Goal: Transaction & Acquisition: Purchase product/service

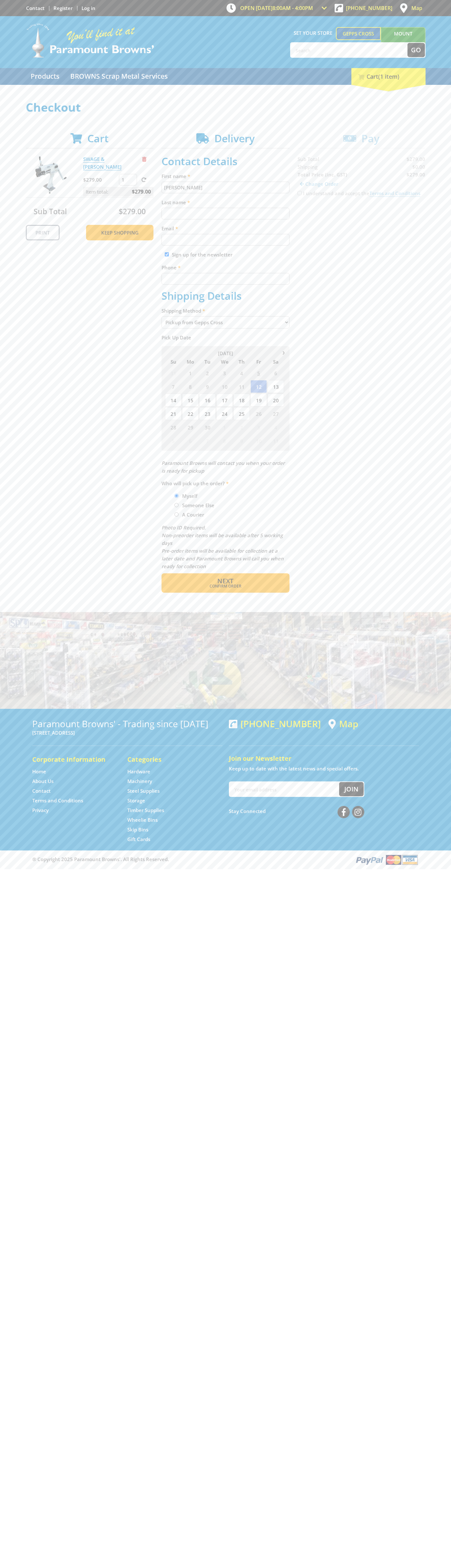
type input "[PERSON_NAME]"
type input "[EMAIL_ADDRESS][DOMAIN_NAME]"
type input "0293744000"
click at [225, 581] on span "Next" at bounding box center [225, 581] width 16 height 9
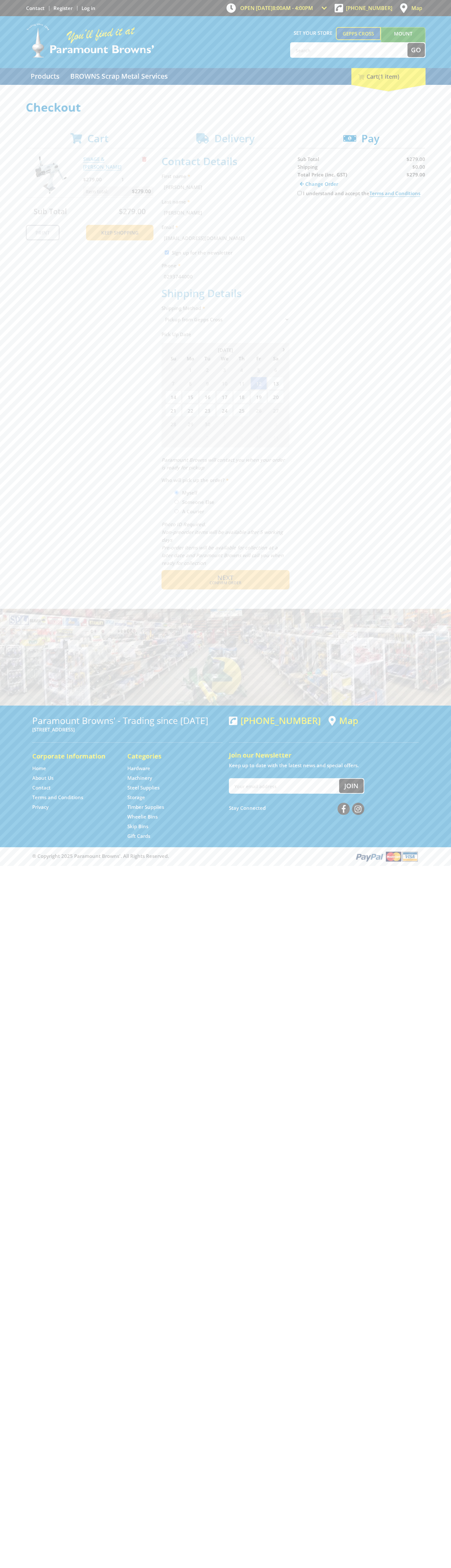
click at [299, 193] on input "I understand and accept the Terms and Conditions" at bounding box center [300, 193] width 4 height 4
checkbox input "true"
click at [317, 214] on span "Credit Card" at bounding box center [312, 214] width 28 height 7
click at [362, 214] on img at bounding box center [357, 213] width 15 height 8
type input "[CREDIT_CARD_NUMBER]"
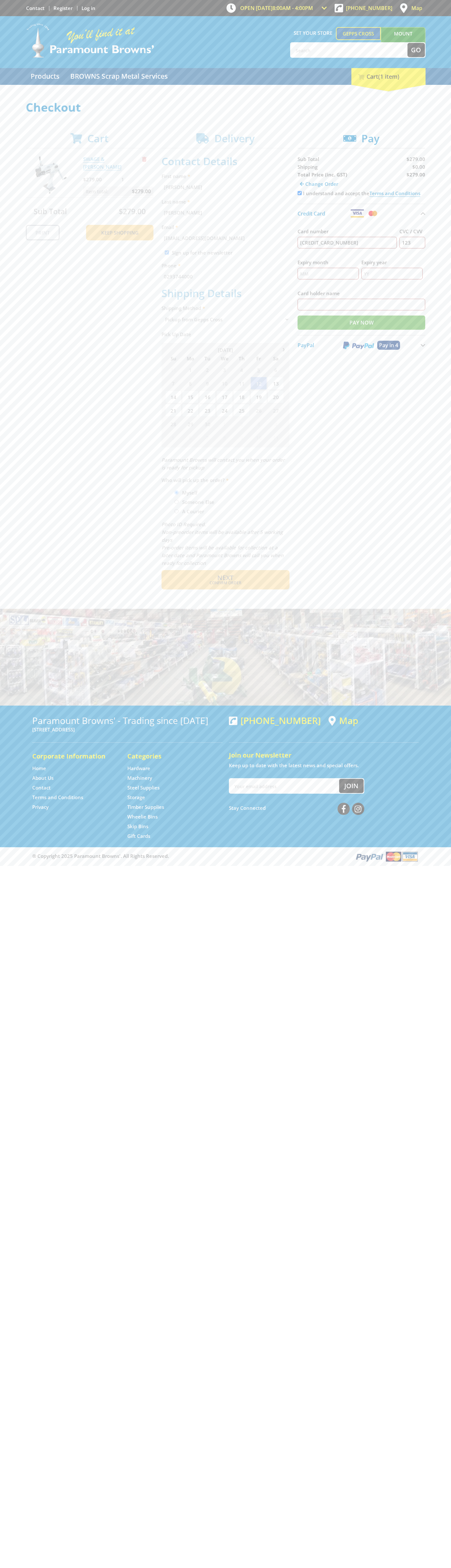
type input "123"
type input "[PERSON_NAME]"
